Goal: Transaction & Acquisition: Purchase product/service

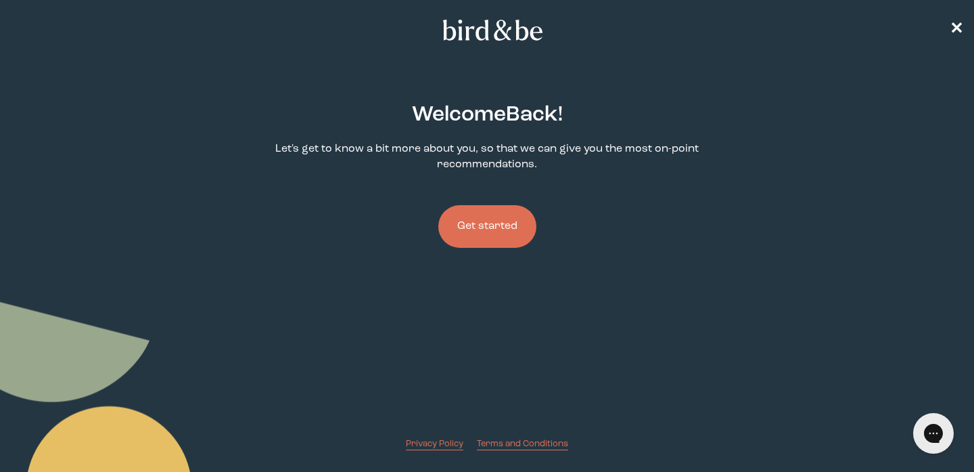
click at [502, 229] on button "Get started" at bounding box center [487, 226] width 98 height 43
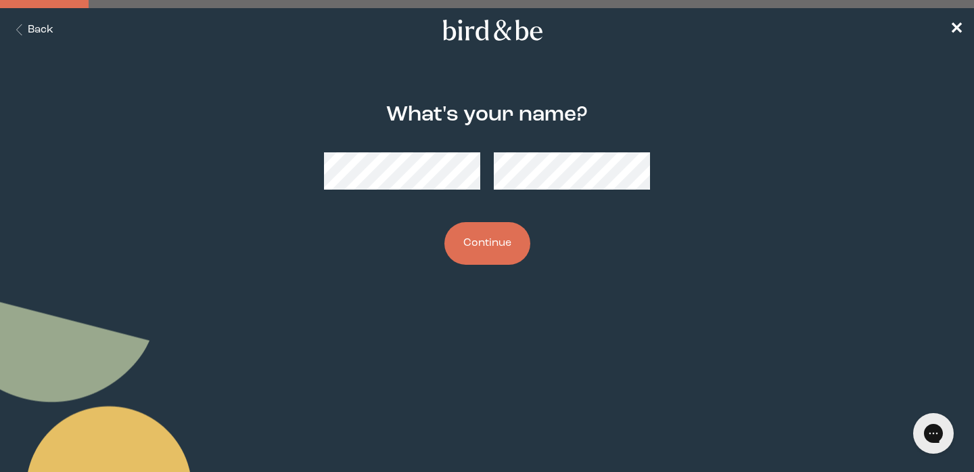
click at [641, 248] on div "What's your name? Continue" at bounding box center [486, 184] width 465 height 205
click at [464, 250] on button "Continue" at bounding box center [488, 243] width 86 height 43
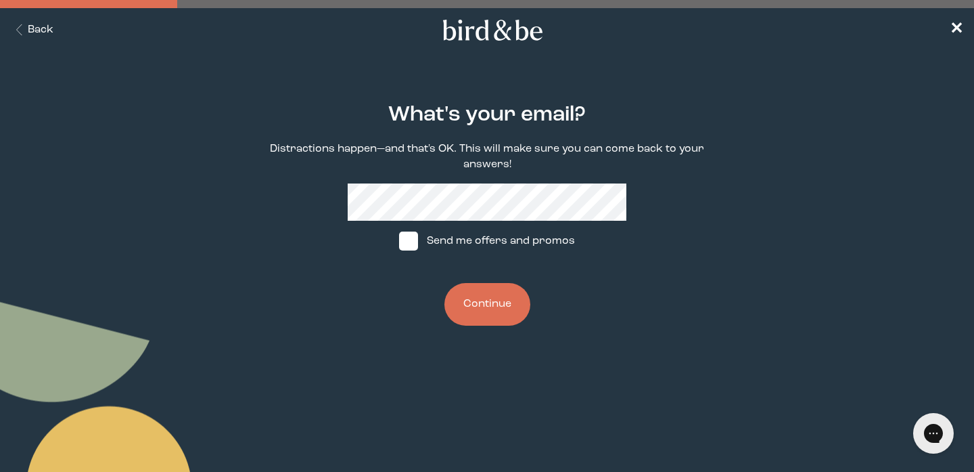
click at [488, 323] on button "Continue" at bounding box center [488, 304] width 86 height 43
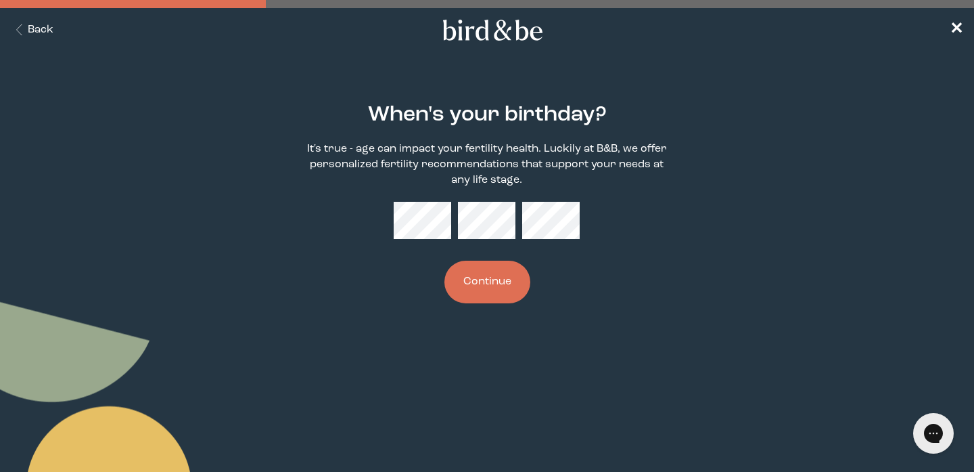
click at [39, 24] on button "Back" at bounding box center [32, 30] width 43 height 16
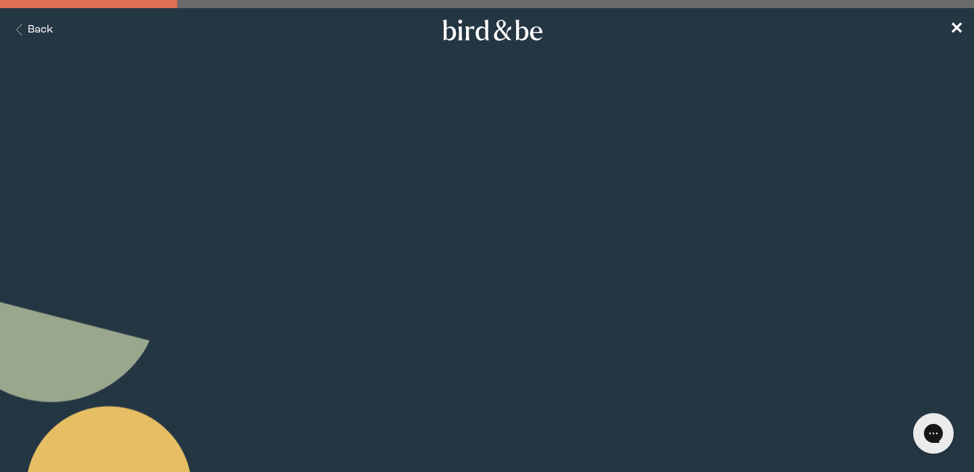
click at [39, 24] on button "Back" at bounding box center [32, 30] width 43 height 16
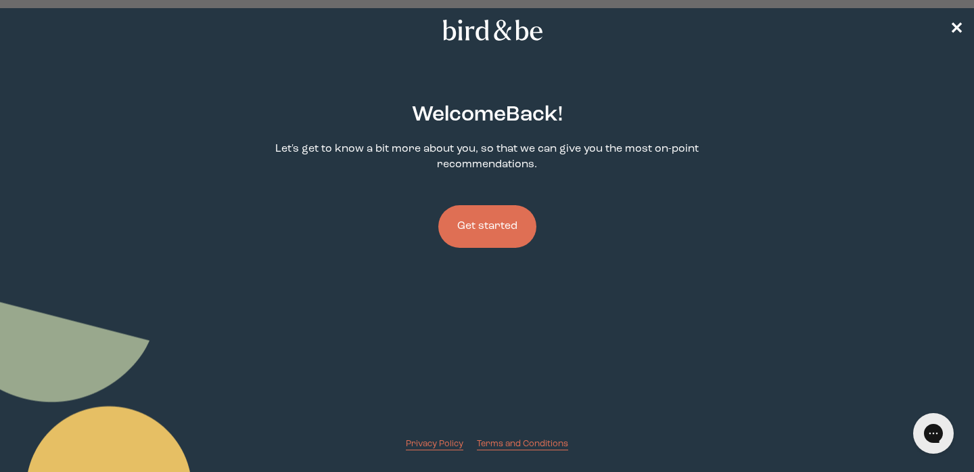
click at [495, 227] on button "Get started" at bounding box center [487, 226] width 98 height 43
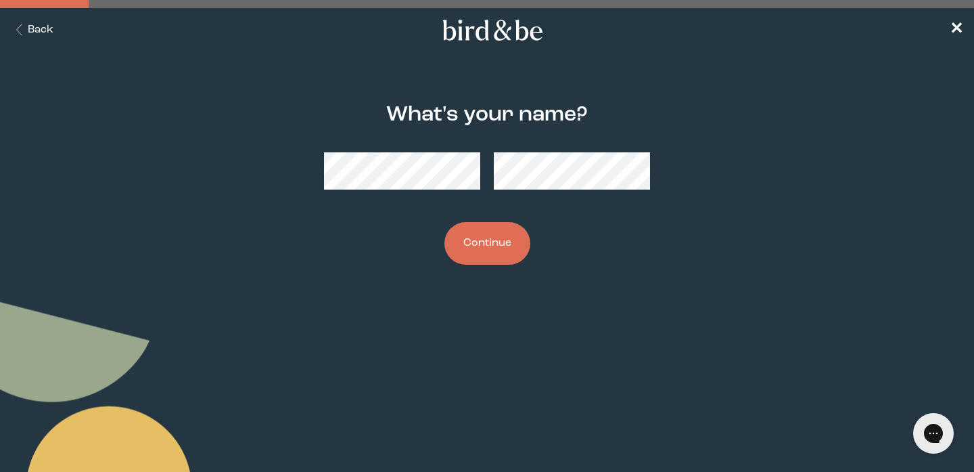
click at [567, 342] on body "plus-circle minus-circle close-circle Bird & Be Logo Bird & Be Logo arrow-left …" at bounding box center [487, 236] width 974 height 472
click at [499, 244] on button "Continue" at bounding box center [488, 243] width 86 height 43
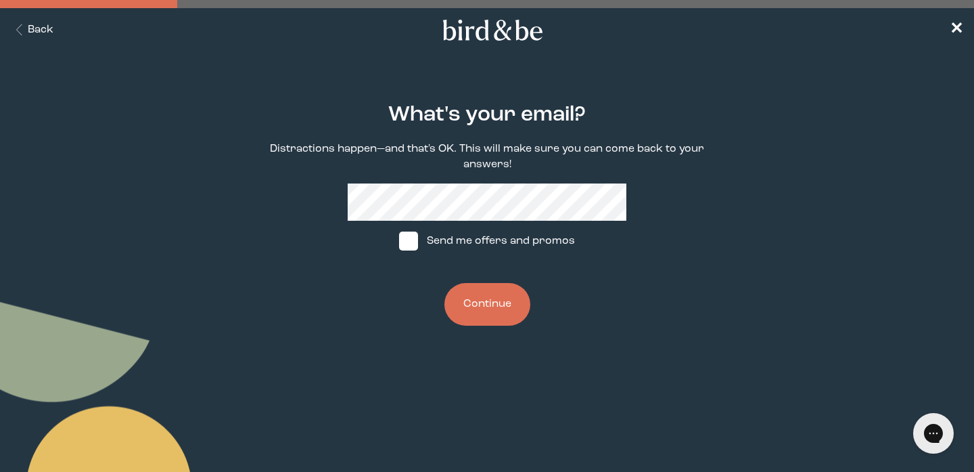
click at [493, 300] on button "Continue" at bounding box center [488, 304] width 86 height 43
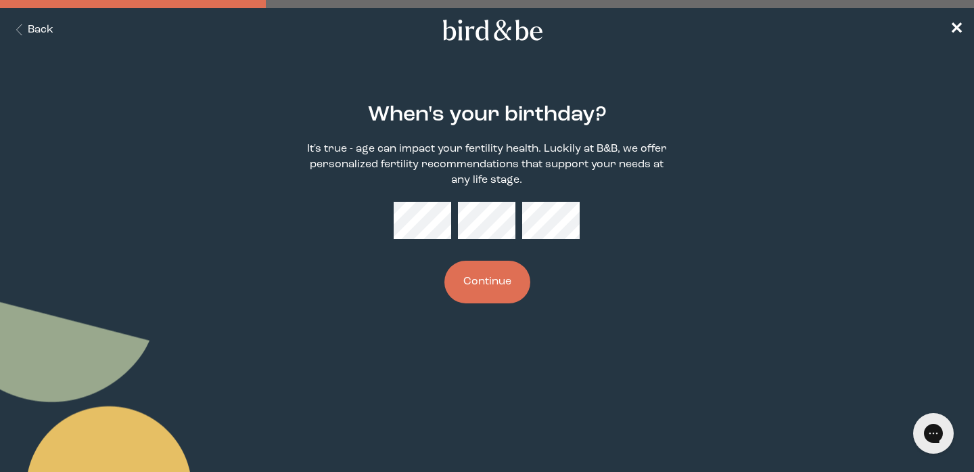
click at [478, 284] on button "Continue" at bounding box center [488, 281] width 86 height 43
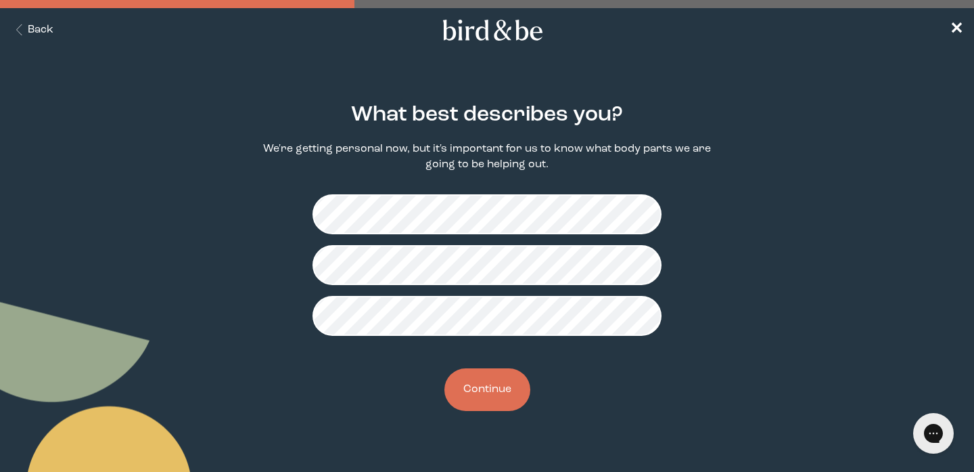
click at [495, 378] on button "Continue" at bounding box center [488, 389] width 86 height 43
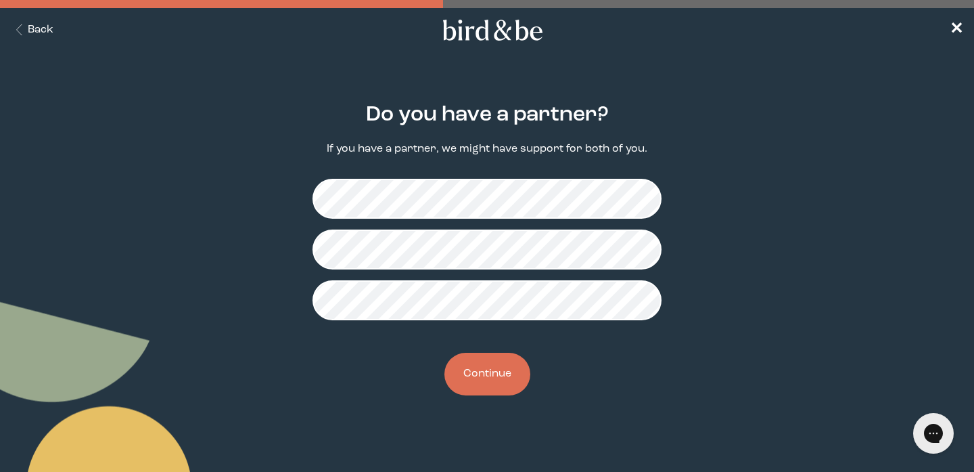
click at [476, 364] on button "Continue" at bounding box center [488, 373] width 86 height 43
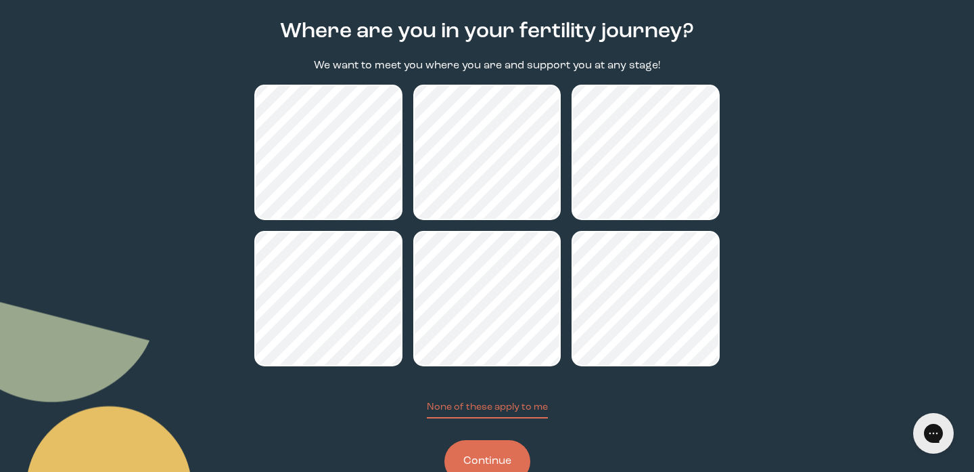
scroll to position [97, 0]
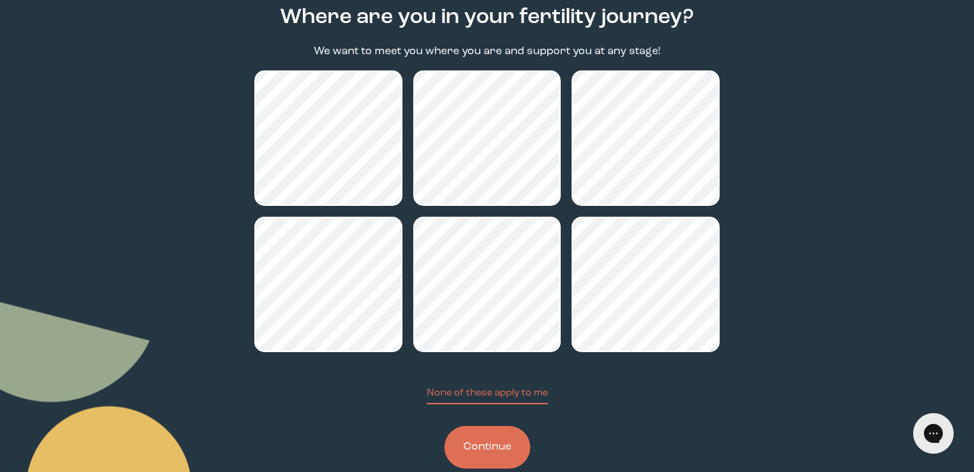
click at [504, 448] on button "Continue" at bounding box center [488, 447] width 86 height 43
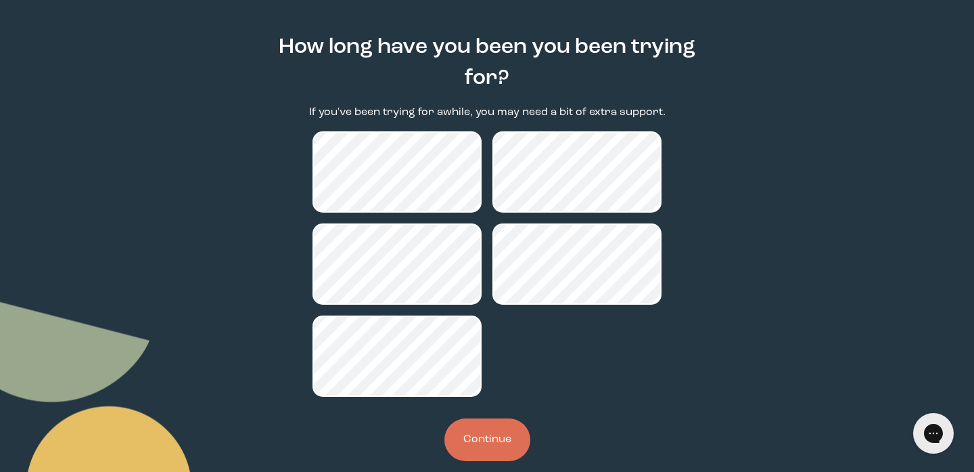
scroll to position [83, 0]
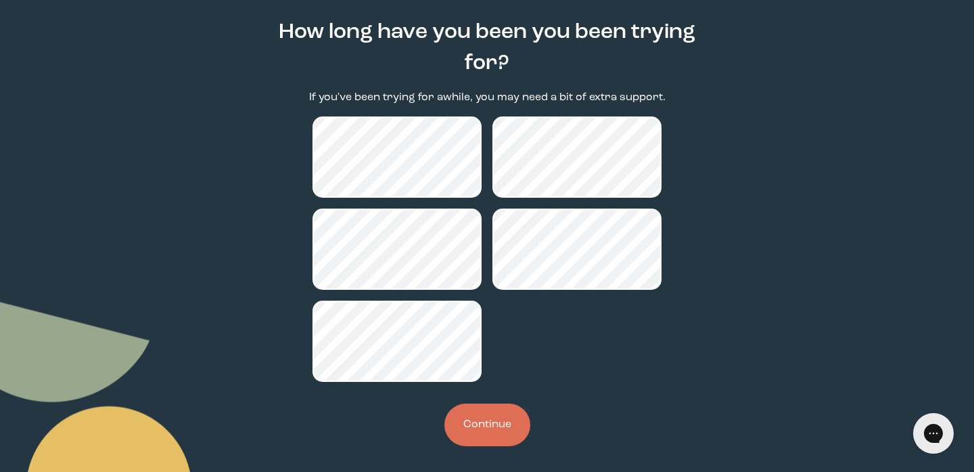
click at [501, 420] on button "Continue" at bounding box center [488, 424] width 86 height 43
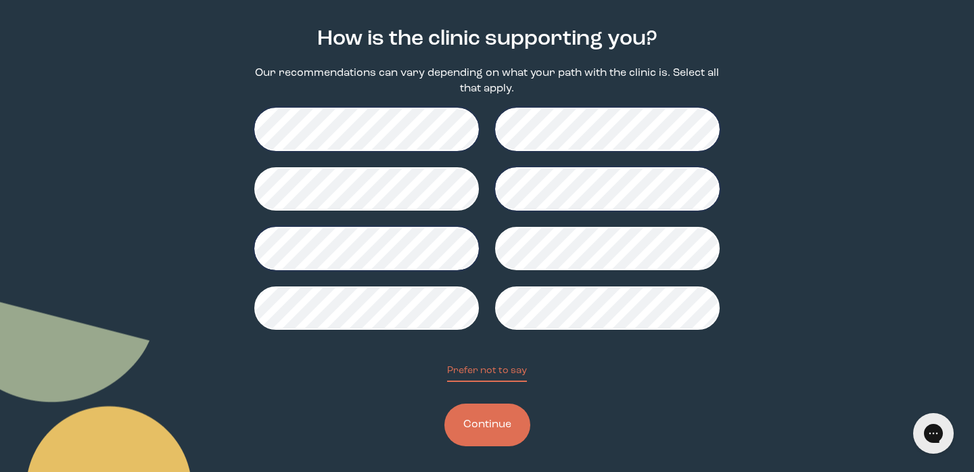
scroll to position [83, 0]
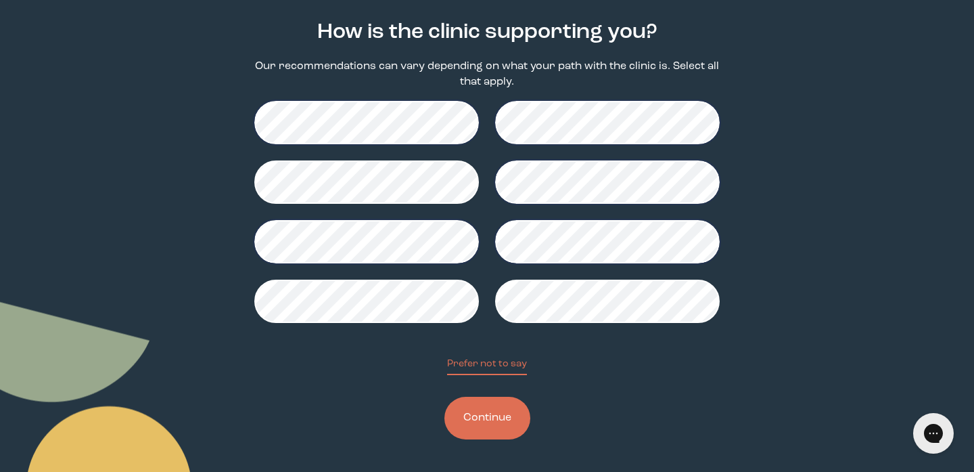
click at [488, 421] on button "Continue" at bounding box center [488, 417] width 86 height 43
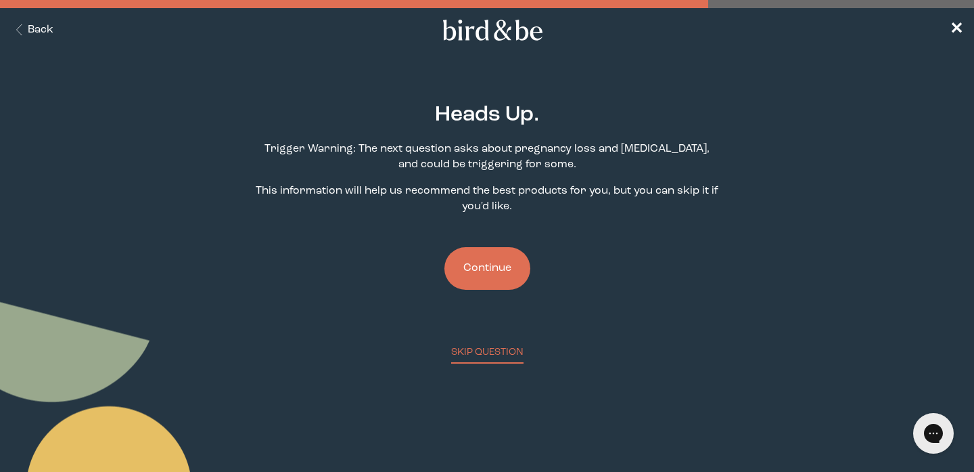
click at [484, 257] on button "Continue" at bounding box center [488, 268] width 86 height 43
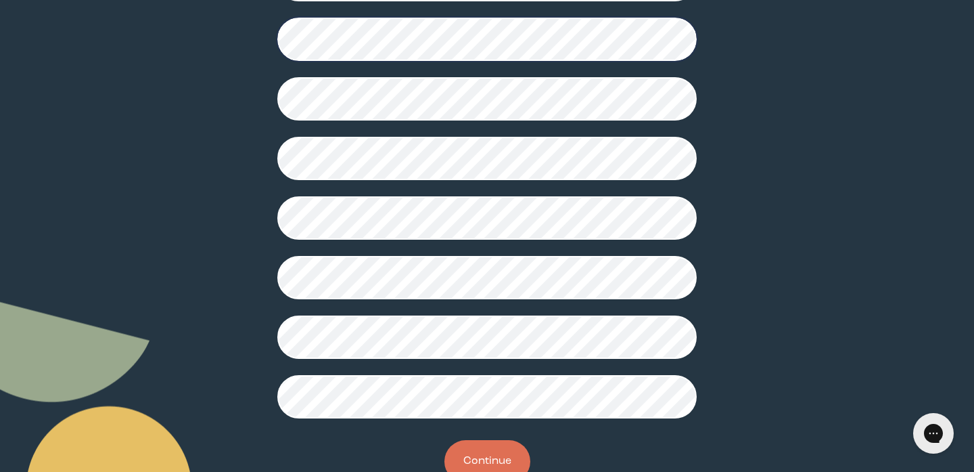
scroll to position [361, 0]
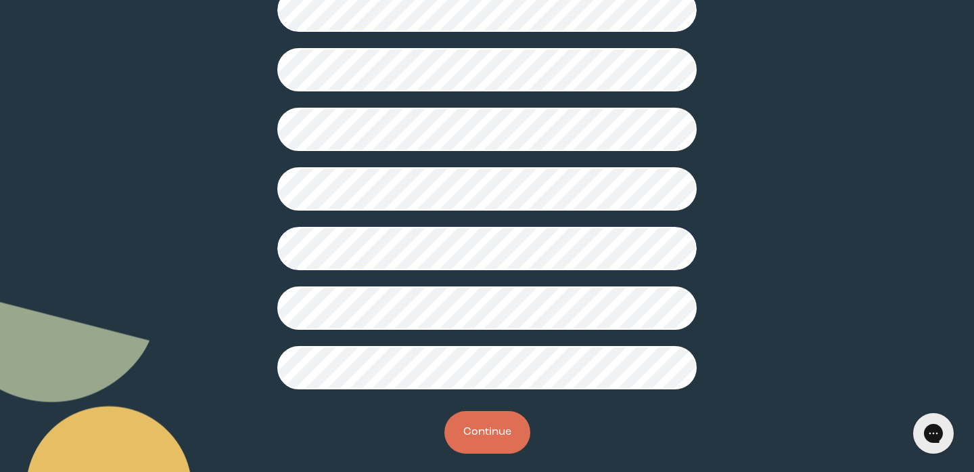
click at [472, 426] on button "Continue" at bounding box center [488, 432] width 86 height 43
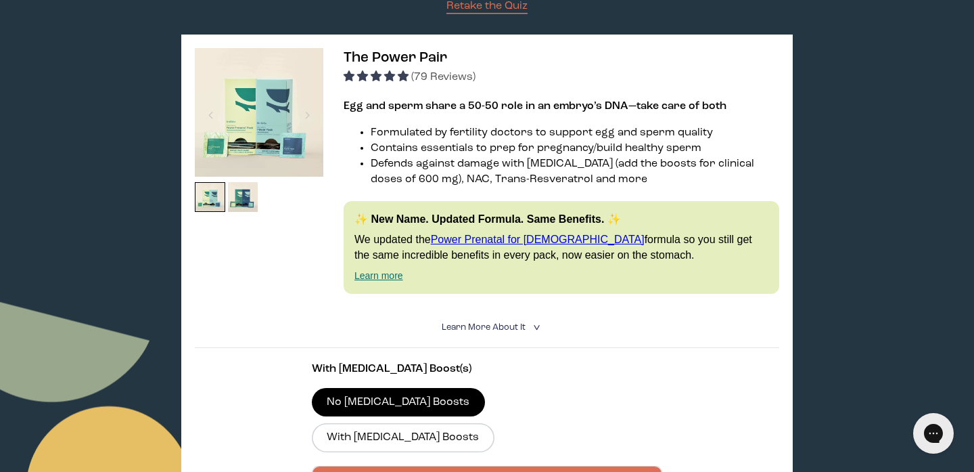
scroll to position [212, 0]
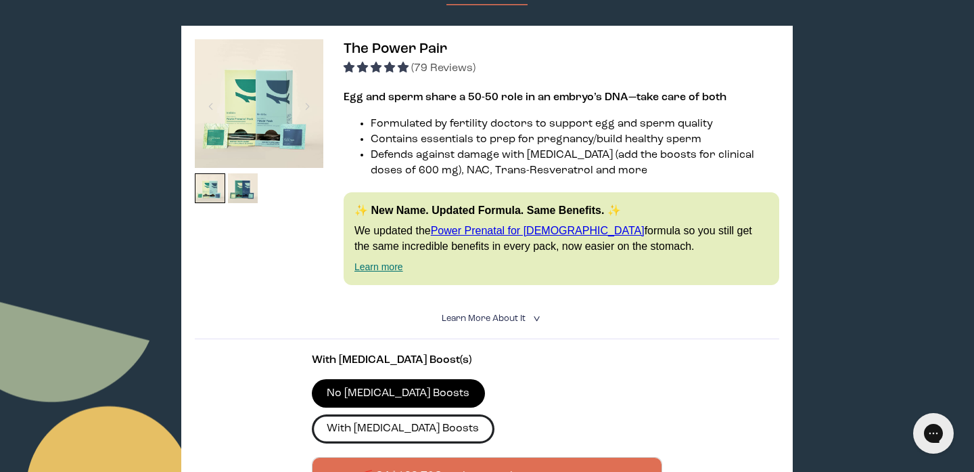
click at [487, 414] on label "With [MEDICAL_DATA] Boosts" at bounding box center [403, 428] width 183 height 28
click at [0, 0] on input "With [MEDICAL_DATA] Boosts" at bounding box center [0, 0] width 0 height 0
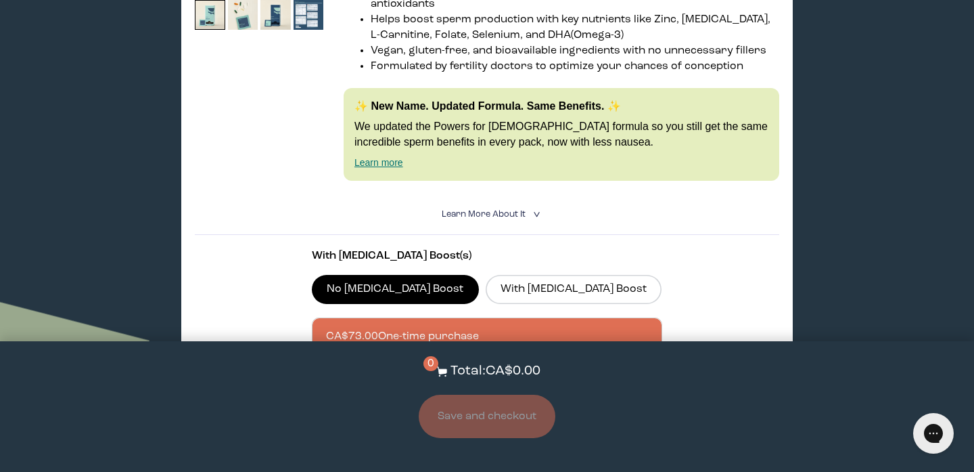
scroll to position [1041, 0]
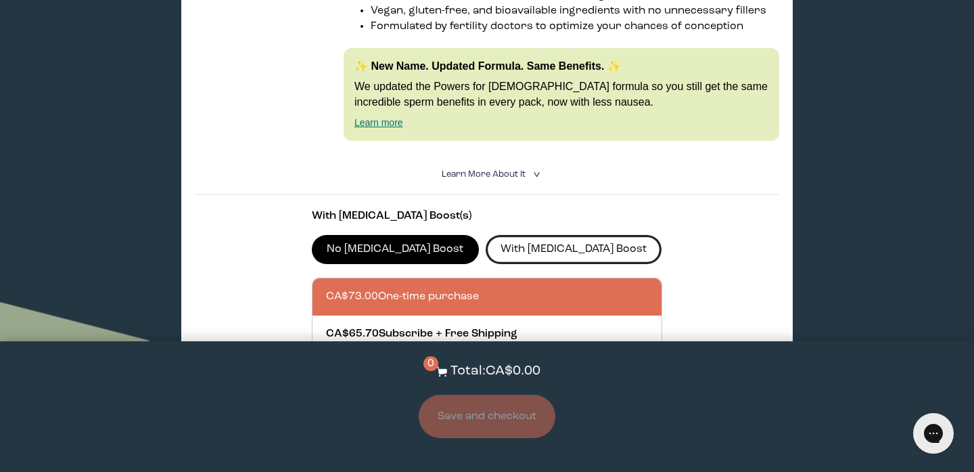
click at [505, 235] on label "With [MEDICAL_DATA] Boost" at bounding box center [574, 249] width 177 height 28
click at [0, 0] on input "With [MEDICAL_DATA] Boost" at bounding box center [0, 0] width 0 height 0
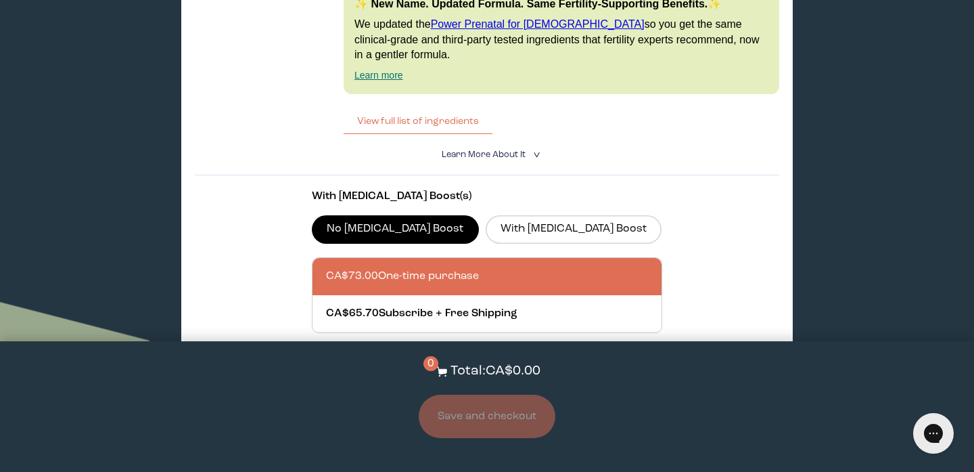
scroll to position [1737, 0]
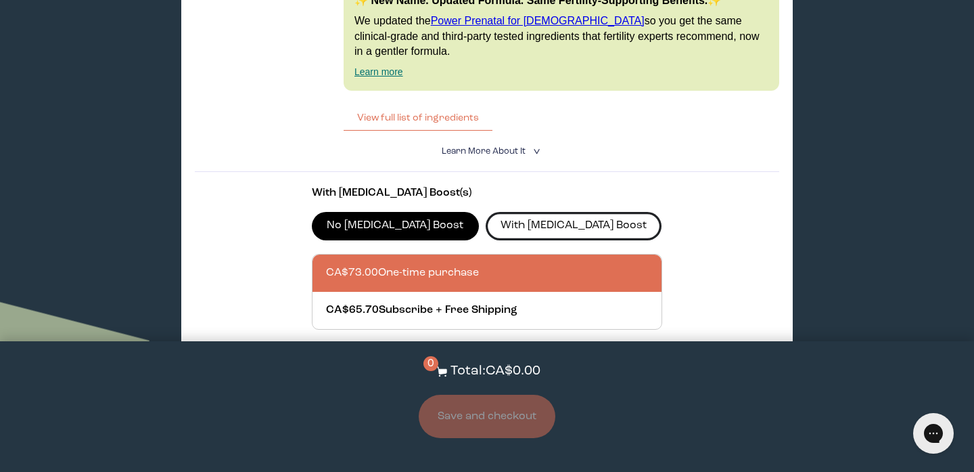
click at [519, 212] on label "With [MEDICAL_DATA] Boost" at bounding box center [574, 226] width 177 height 28
click at [0, 0] on input "With [MEDICAL_DATA] Boost" at bounding box center [0, 0] width 0 height 0
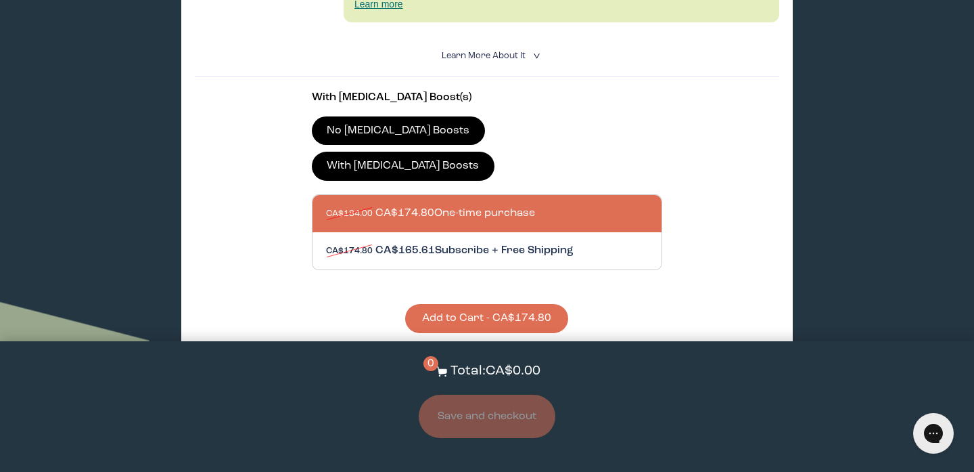
scroll to position [476, 0]
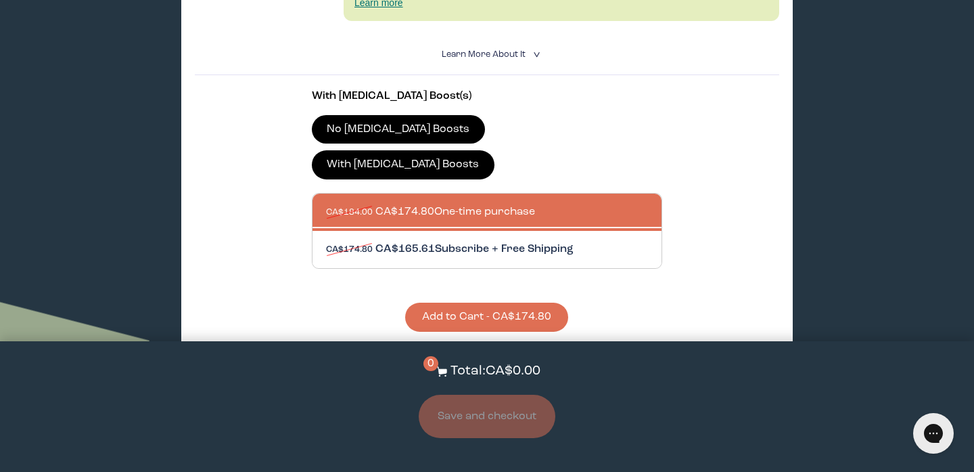
click at [447, 231] on div at bounding box center [500, 249] width 349 height 37
click at [326, 241] on input "CA$174.80 CA$165.61 Subscribe + Free Shipping" at bounding box center [325, 241] width 1 height 1
radio input "true"
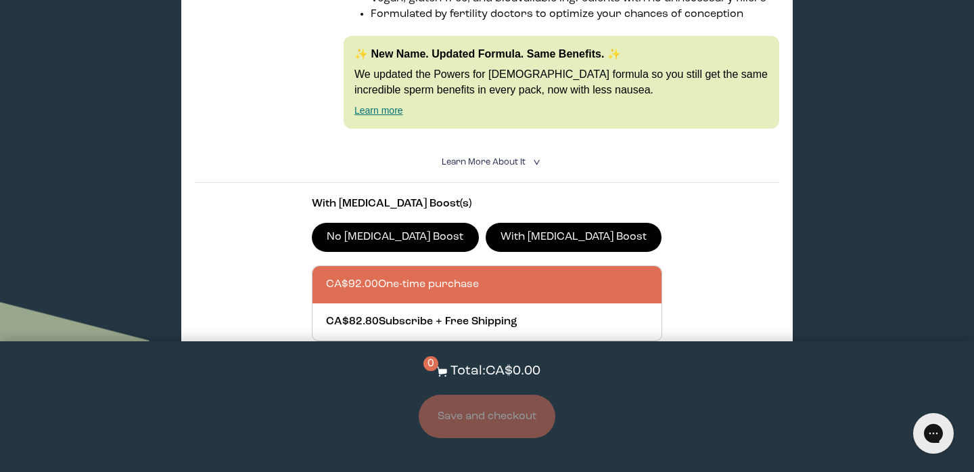
scroll to position [1056, 0]
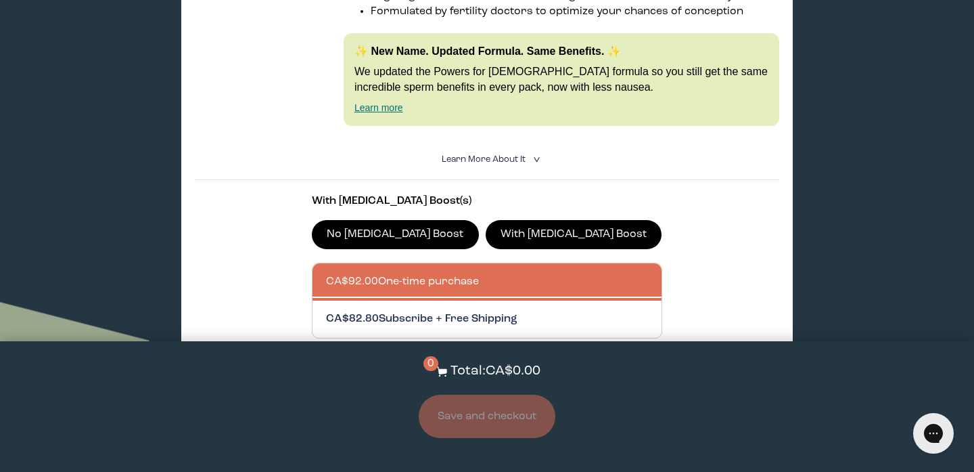
click at [457, 300] on div at bounding box center [500, 318] width 349 height 37
click at [326, 311] on input "CA$82.80 Subscribe + Free Shipping" at bounding box center [325, 311] width 1 height 1
radio input "true"
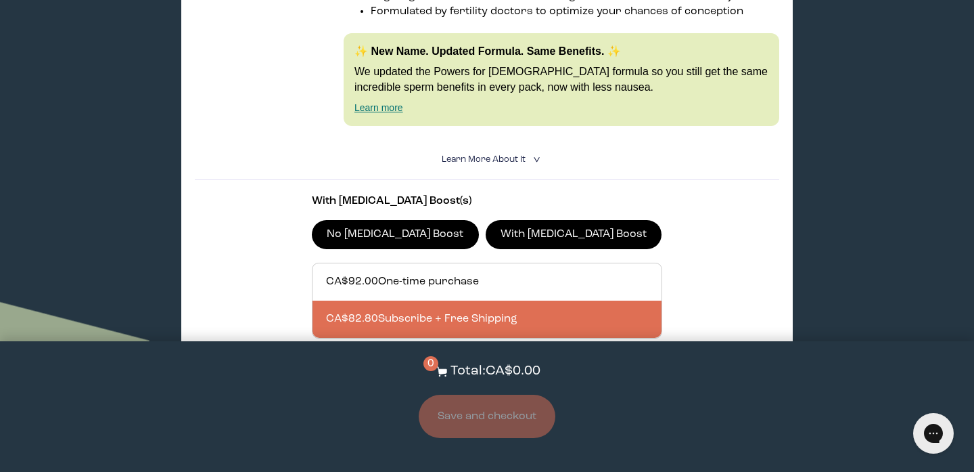
click at [464, 372] on button "Add to Cart - CA$82.80" at bounding box center [487, 386] width 156 height 29
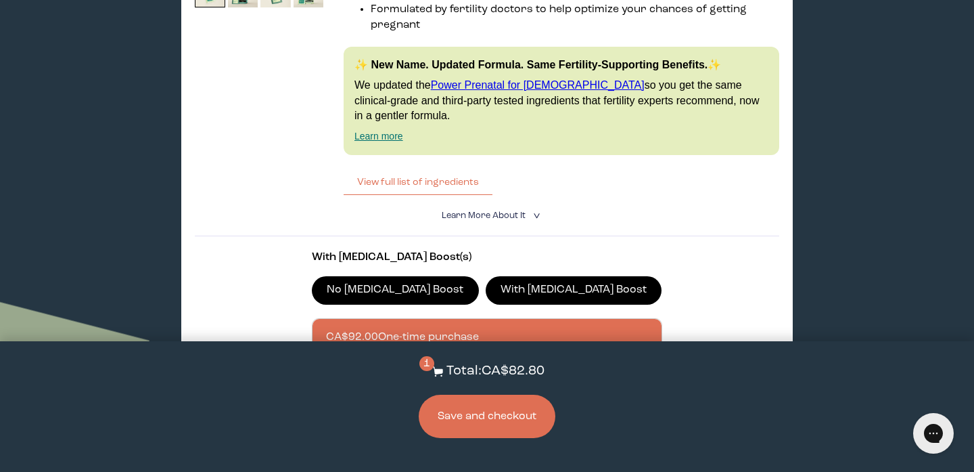
scroll to position [1705, 0]
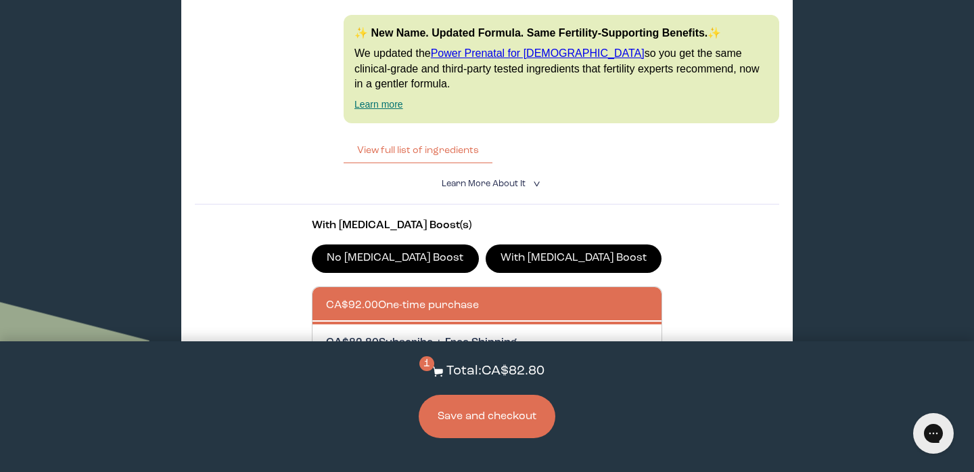
click at [467, 324] on div at bounding box center [500, 342] width 349 height 37
click at [326, 334] on input "CA$82.80 Subscribe + Free Shipping" at bounding box center [325, 334] width 1 height 1
radio input "true"
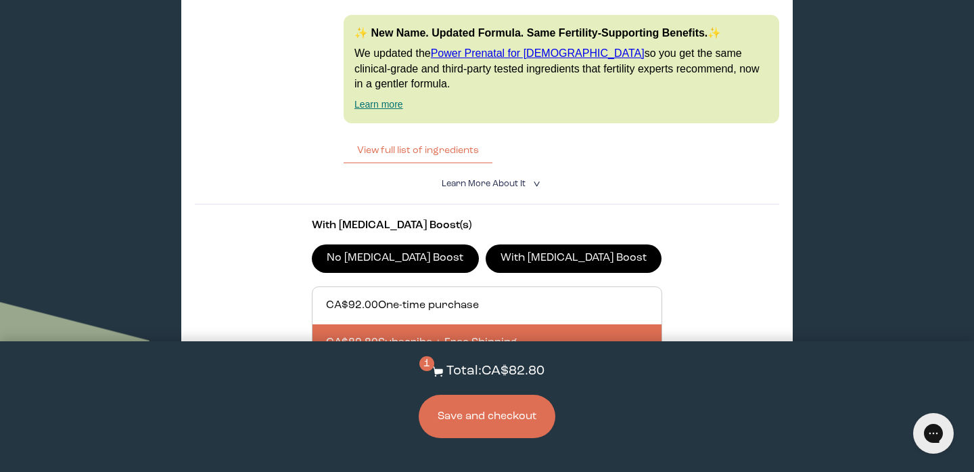
click at [467, 396] on button "Add to Cart - CA$82.80" at bounding box center [487, 410] width 156 height 29
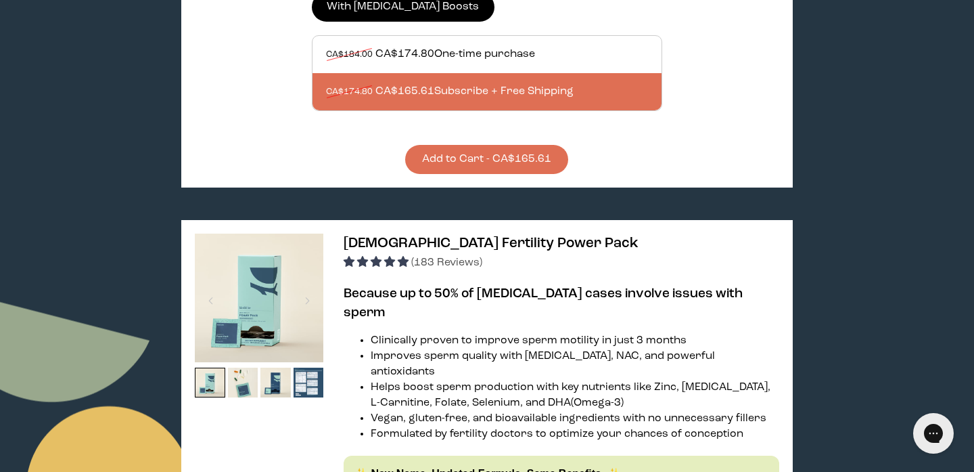
scroll to position [0, 0]
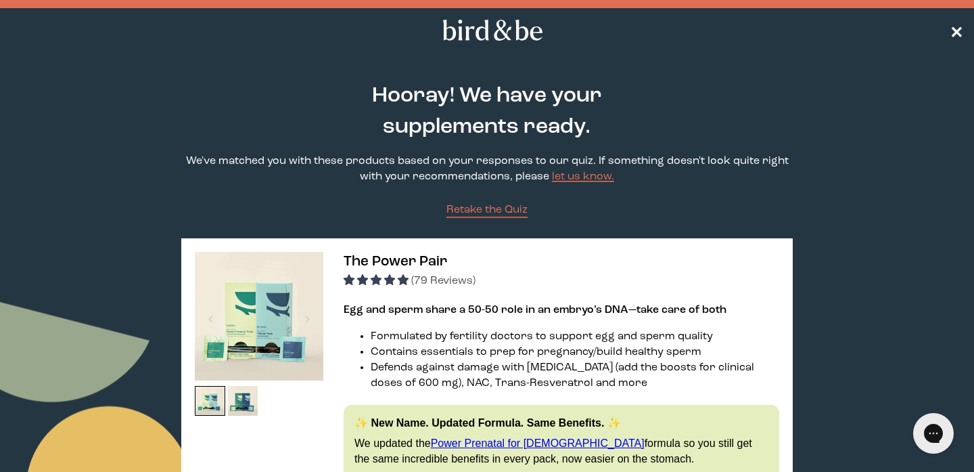
click at [952, 33] on span "✕" at bounding box center [957, 30] width 14 height 16
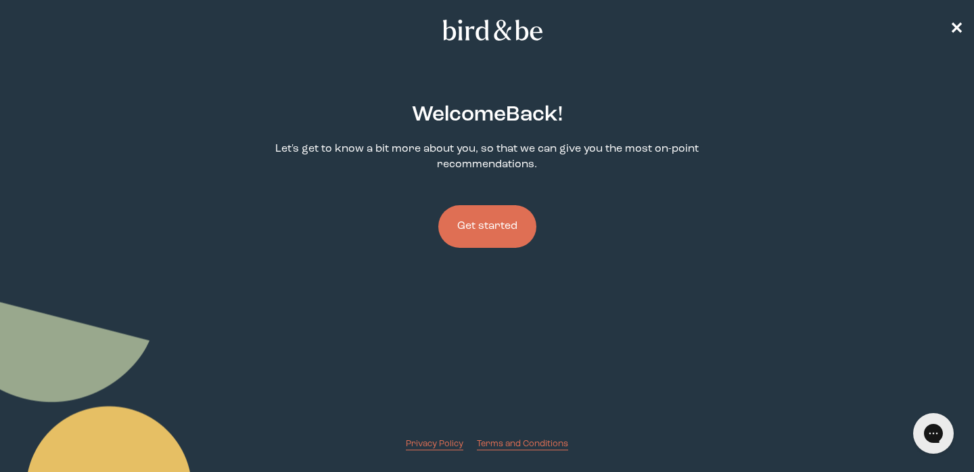
click at [478, 218] on button "Get started" at bounding box center [487, 226] width 98 height 43
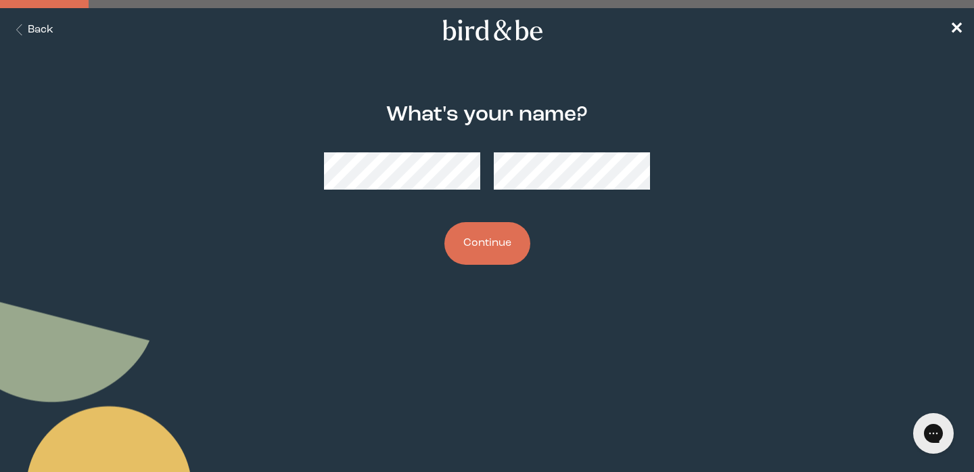
click at [39, 31] on button "Back" at bounding box center [32, 30] width 43 height 16
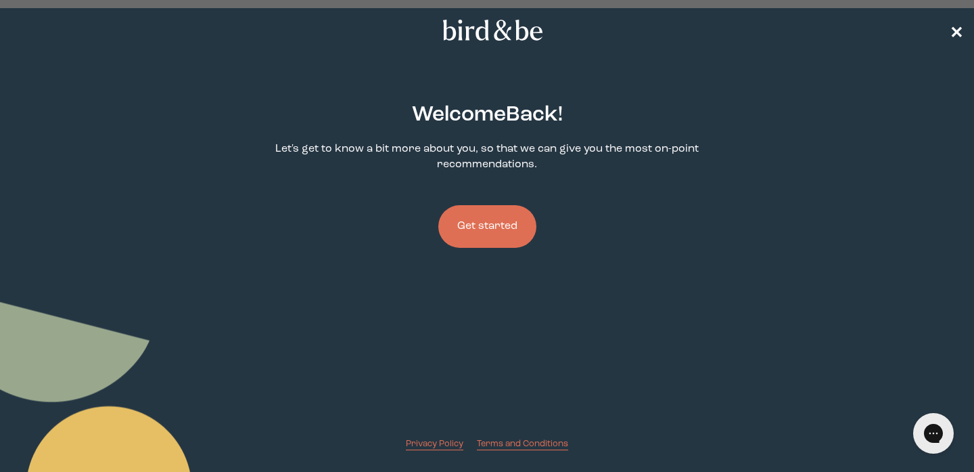
click at [955, 32] on span "✕" at bounding box center [957, 30] width 14 height 16
